Goal: Task Accomplishment & Management: Use online tool/utility

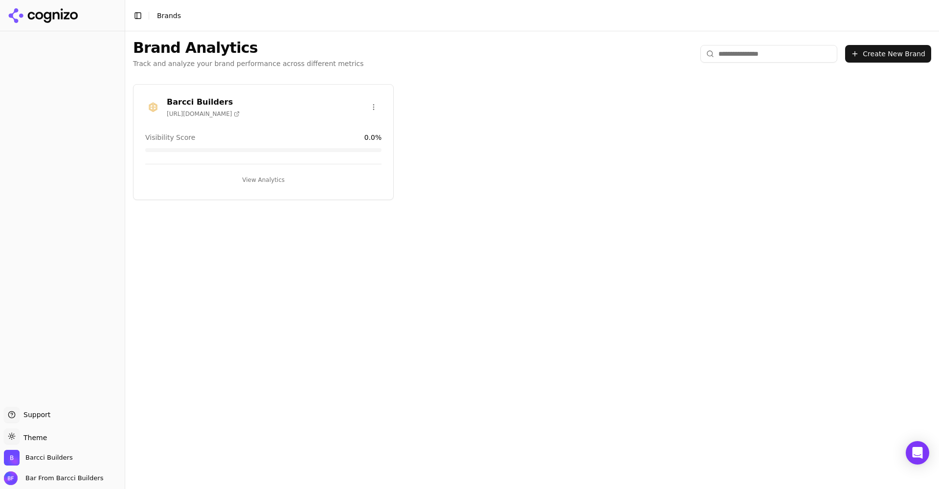
click at [270, 177] on button "View Analytics" at bounding box center [263, 180] width 236 height 16
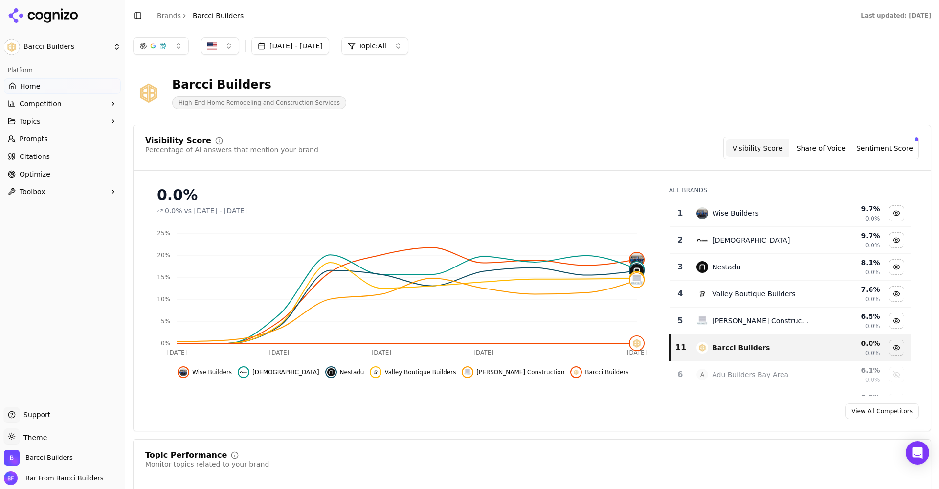
click at [31, 175] on span "Optimize" at bounding box center [35, 174] width 31 height 10
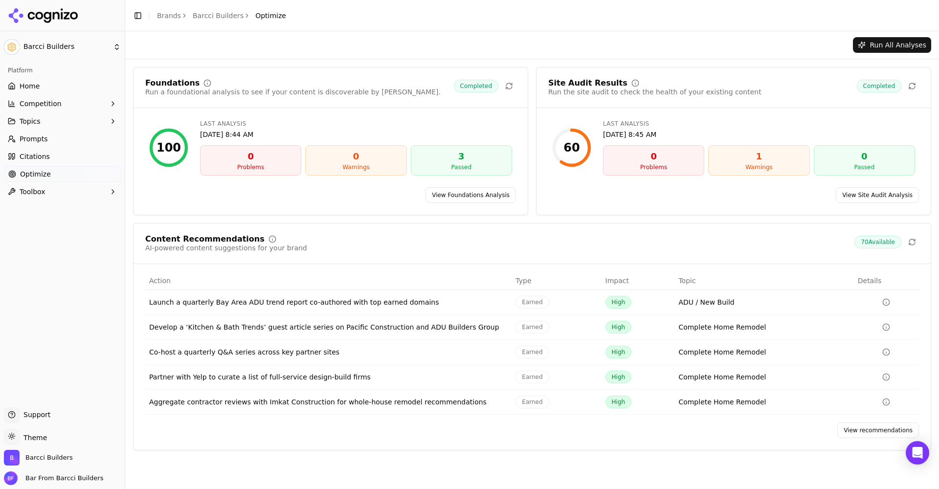
click at [64, 82] on link "Home" at bounding box center [62, 86] width 117 height 16
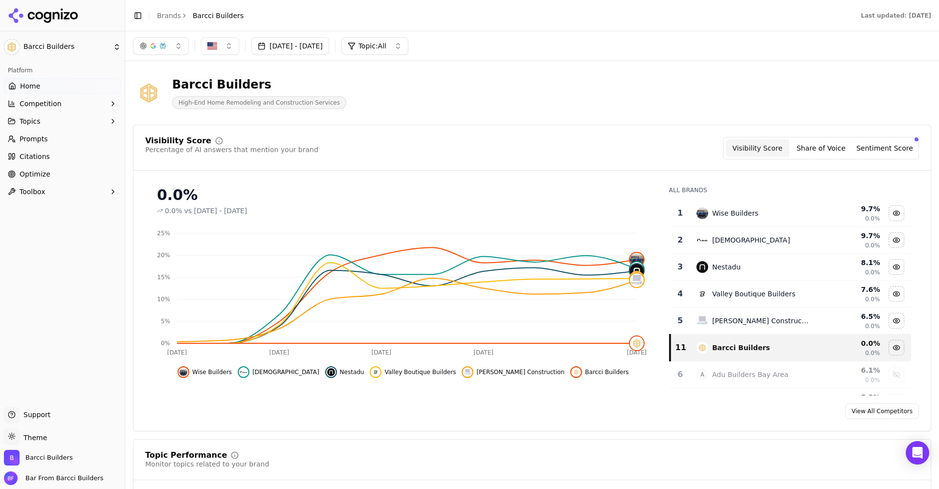
click at [40, 82] on link "Home" at bounding box center [62, 86] width 117 height 16
